Goal: Information Seeking & Learning: Learn about a topic

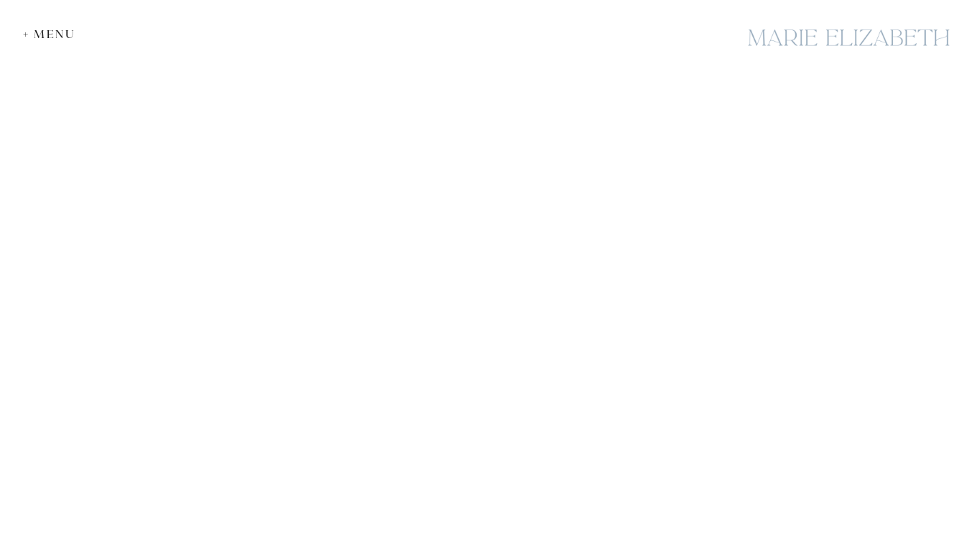
scroll to position [8223, 0]
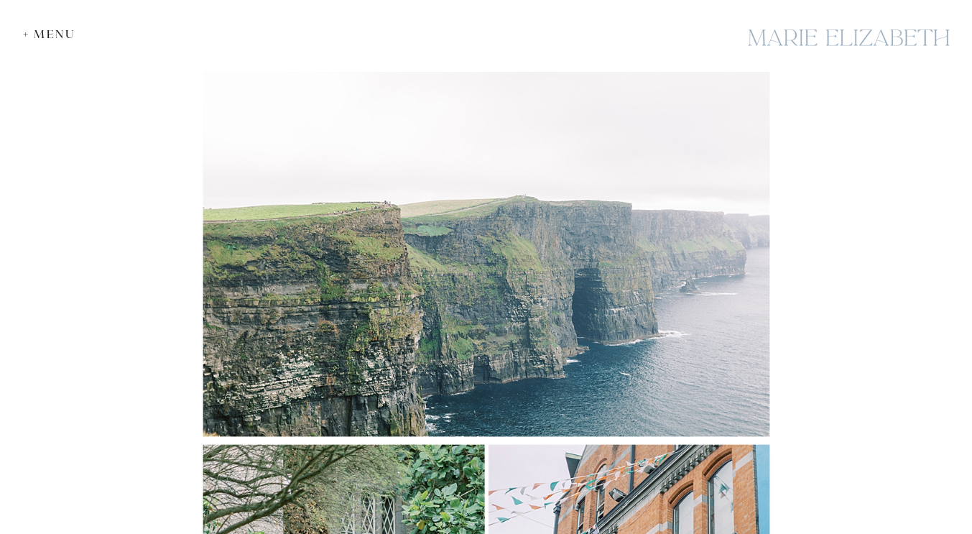
click at [40, 37] on div "+ Menu" at bounding box center [53, 34] width 60 height 14
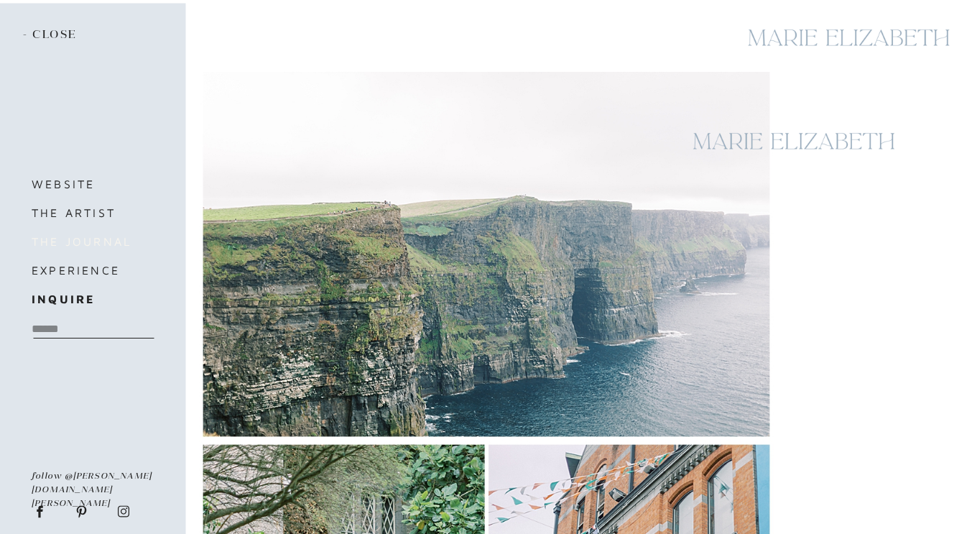
click at [95, 244] on h3 "the journal" at bounding box center [92, 241] width 121 height 20
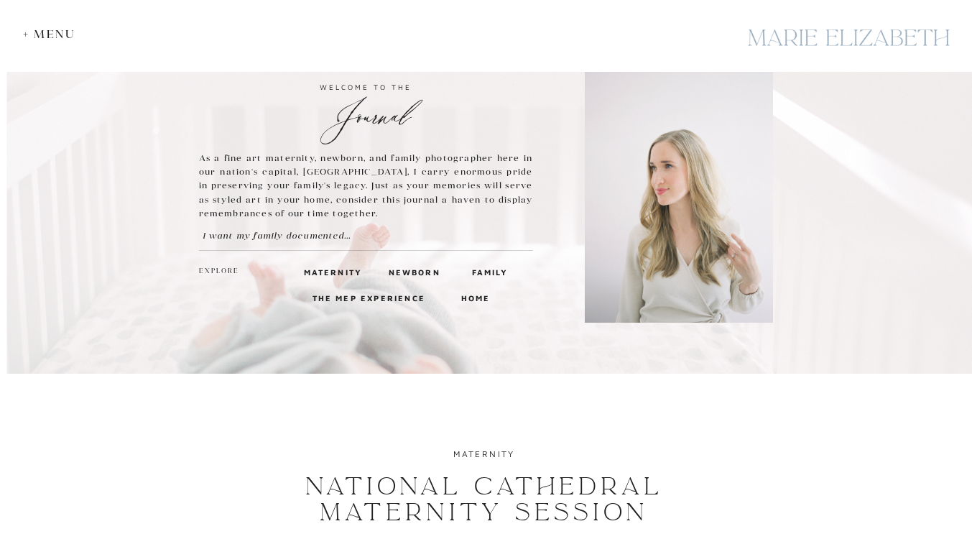
scroll to position [58, 0]
click at [422, 272] on h3 "Newborn" at bounding box center [413, 270] width 48 height 13
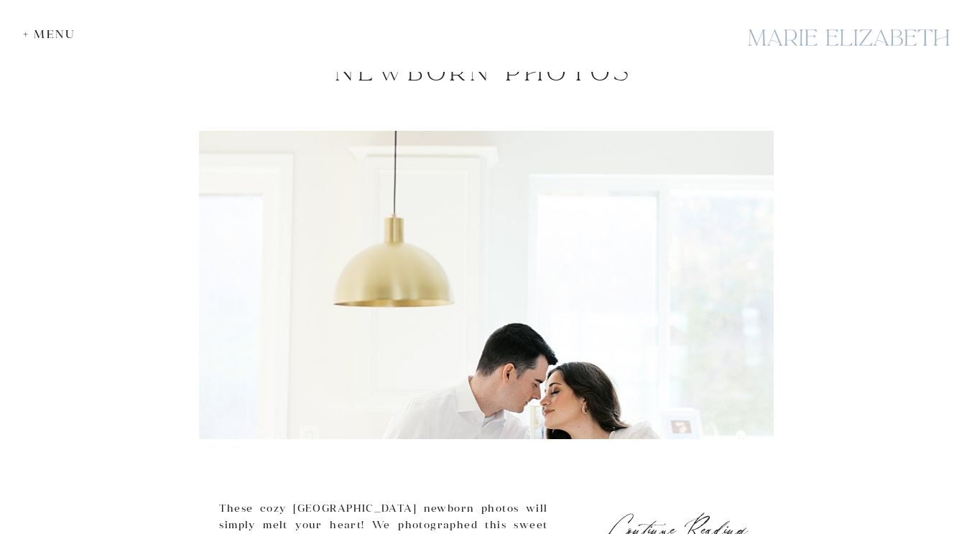
scroll to position [1702, 0]
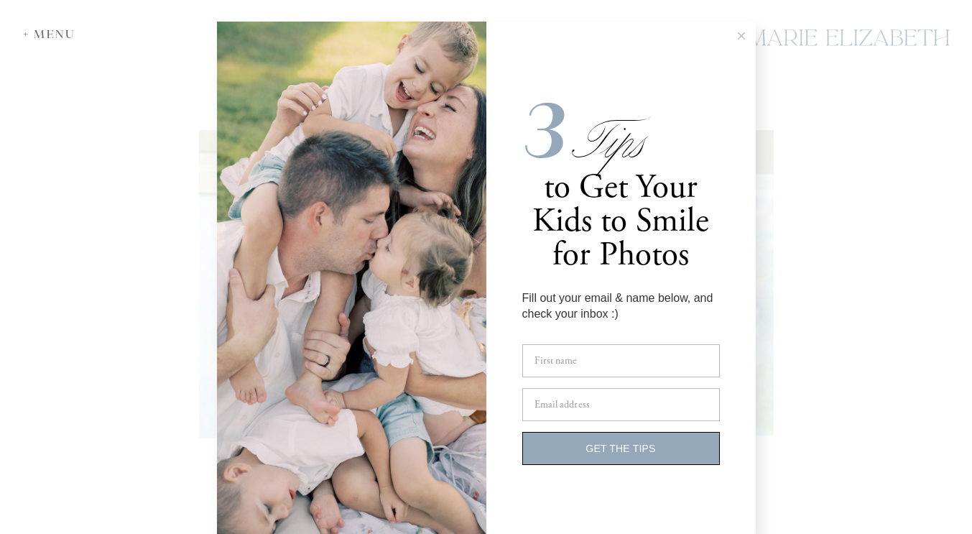
click at [734, 30] on button at bounding box center [741, 36] width 29 height 29
